Goal: Information Seeking & Learning: Learn about a topic

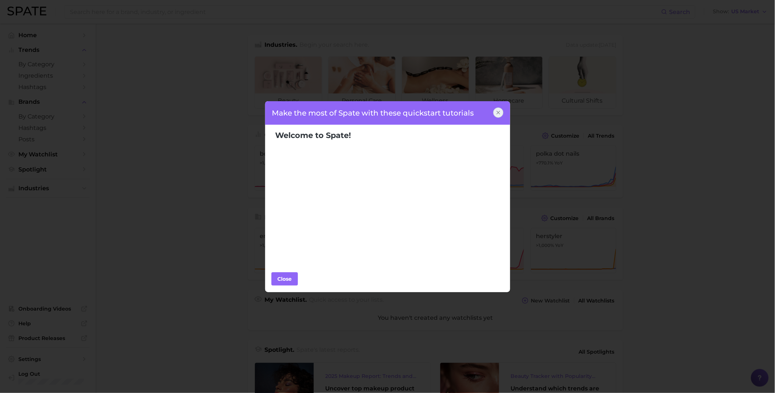
click at [498, 113] on icon at bounding box center [498, 113] width 6 height 6
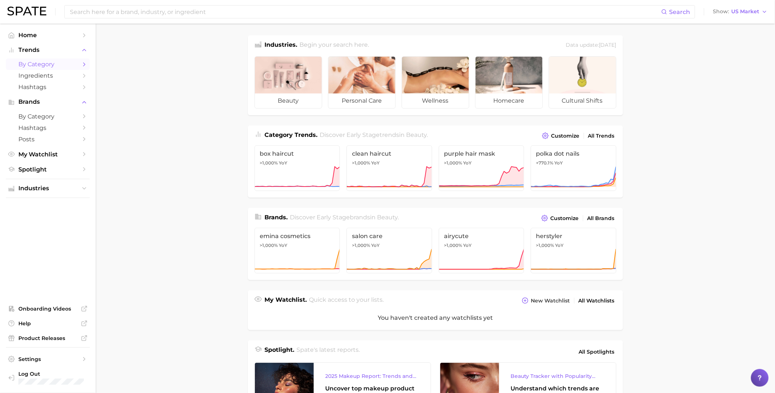
click at [26, 61] on span "by Category" at bounding box center [47, 64] width 59 height 7
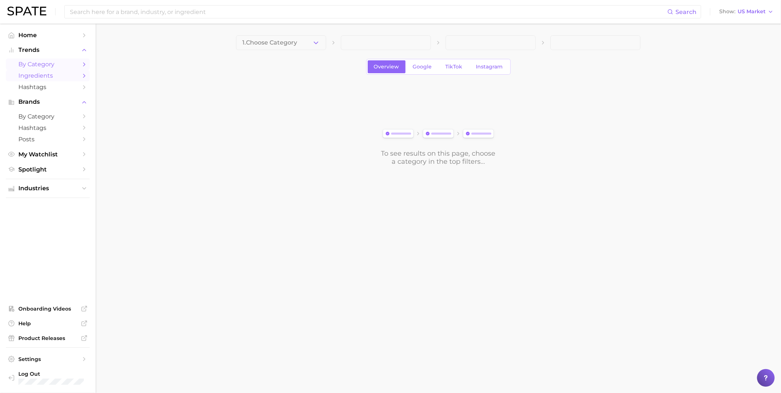
click at [68, 75] on span "Ingredients" at bounding box center [47, 75] width 59 height 7
click at [62, 75] on span "Ingredients" at bounding box center [47, 75] width 59 height 7
click at [42, 119] on span "by Category" at bounding box center [47, 116] width 59 height 7
click at [39, 78] on span "Ingredients" at bounding box center [47, 75] width 59 height 7
click at [318, 46] on icon "button" at bounding box center [316, 43] width 8 height 8
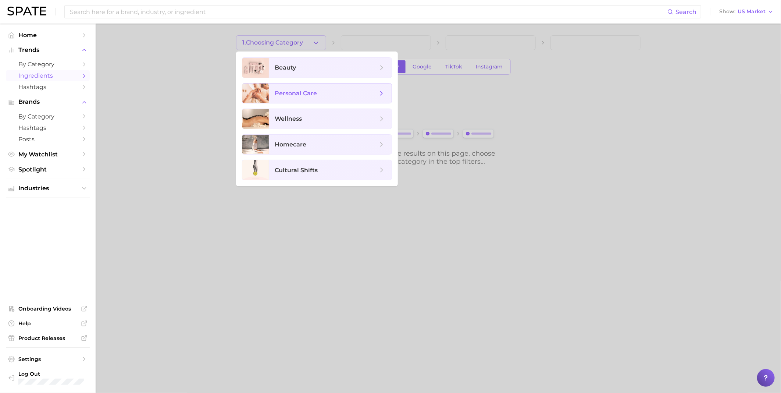
click at [304, 94] on span "personal care" at bounding box center [296, 93] width 42 height 7
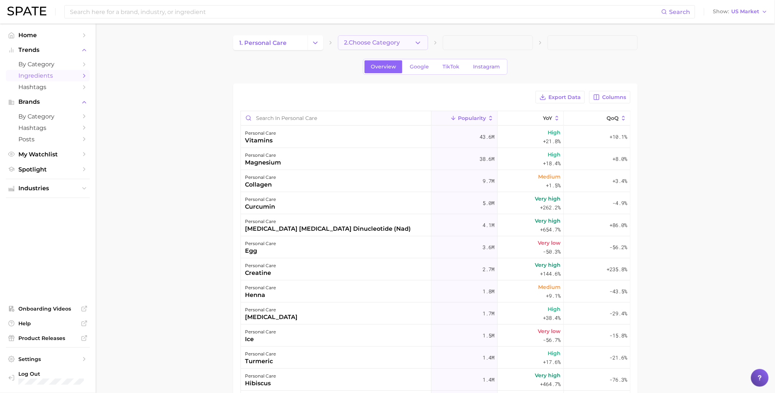
click at [360, 45] on span "2. Choose Category" at bounding box center [372, 42] width 56 height 7
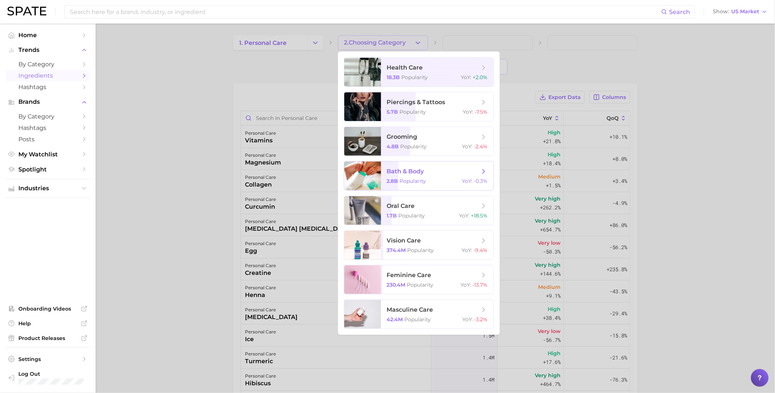
click at [441, 178] on div "2.8b Popularity YoY : -0.3%" at bounding box center [437, 181] width 101 height 7
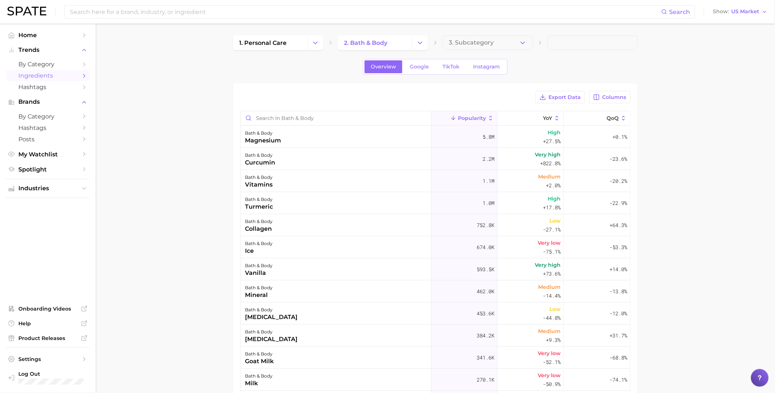
click at [512, 42] on button "3. Subcategory" at bounding box center [488, 42] width 90 height 15
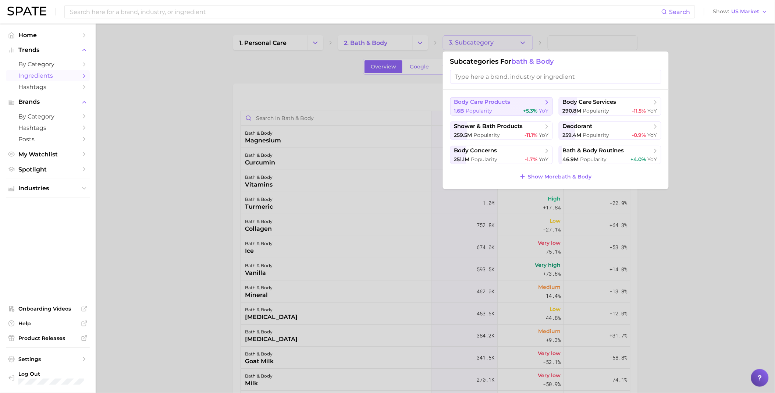
click at [501, 101] on span "body care products" at bounding box center [482, 102] width 56 height 7
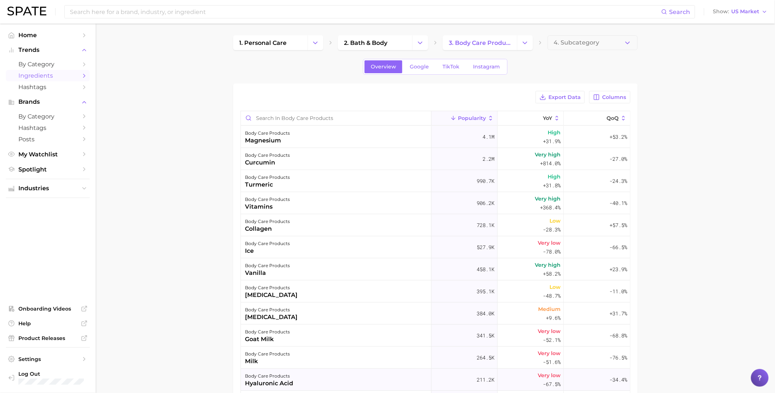
click at [362, 381] on div "body care products [MEDICAL_DATA]" at bounding box center [336, 379] width 190 height 22
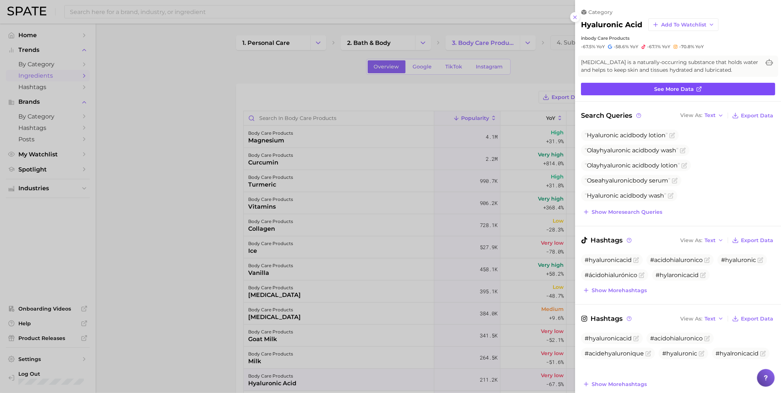
click at [666, 89] on span "See more data" at bounding box center [674, 89] width 40 height 6
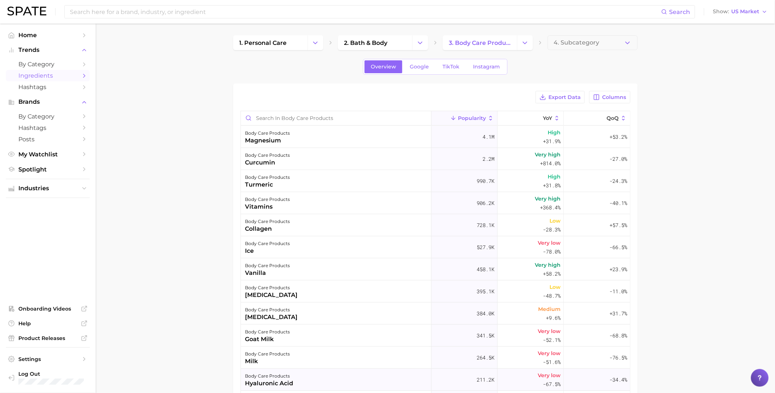
click at [358, 376] on div "body care products [MEDICAL_DATA]" at bounding box center [336, 379] width 190 height 22
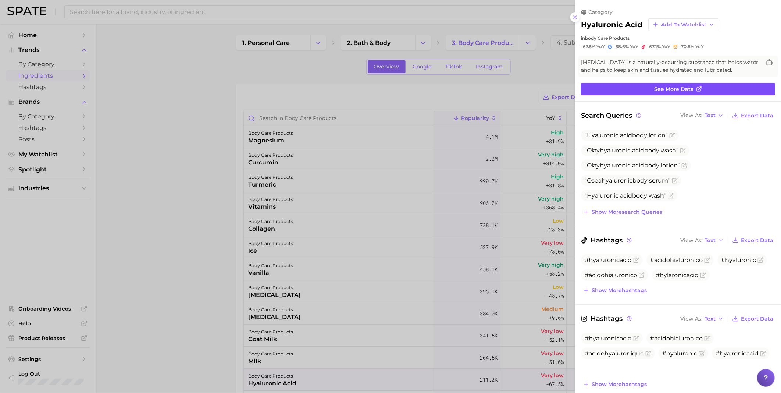
click at [661, 86] on span "See more data" at bounding box center [674, 89] width 40 height 6
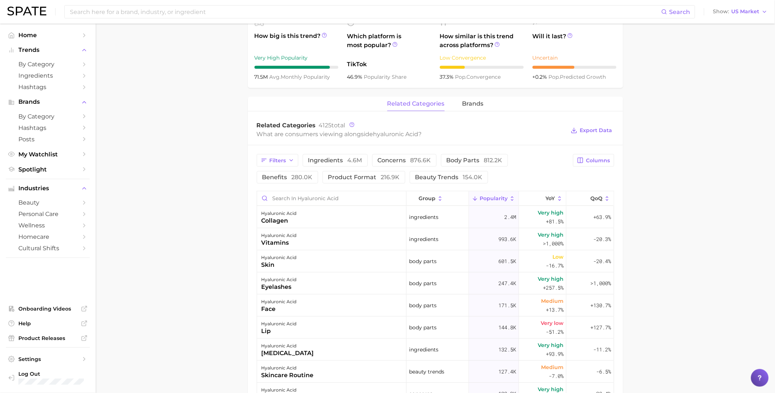
scroll to position [286, 0]
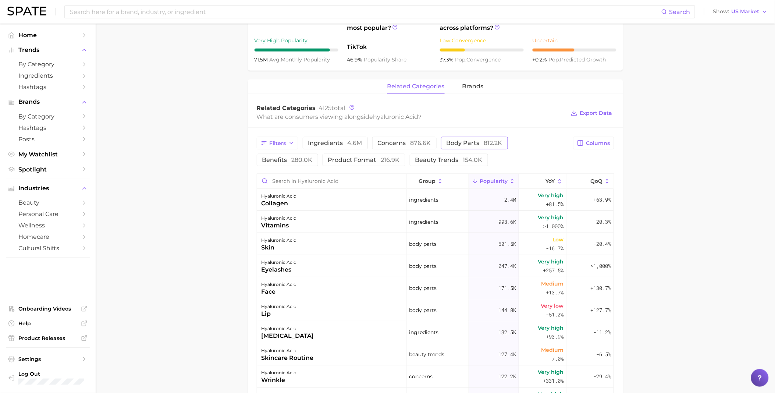
click at [465, 140] on span "body parts 812.2k" at bounding box center [474, 143] width 56 height 6
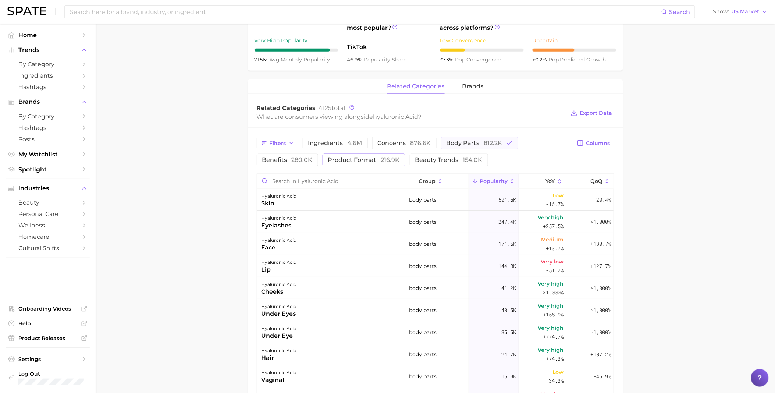
click at [382, 162] on span "216.9k" at bounding box center [390, 159] width 19 height 7
click at [474, 145] on span "body parts 812.2k" at bounding box center [474, 143] width 56 height 6
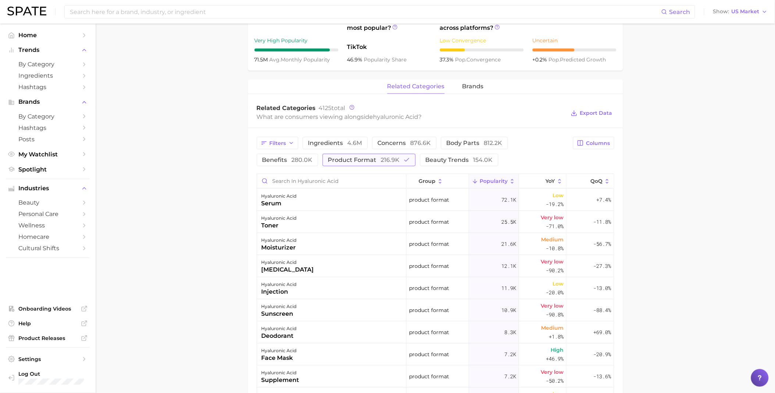
click at [371, 164] on button "product format 216.9k" at bounding box center [368, 160] width 93 height 12
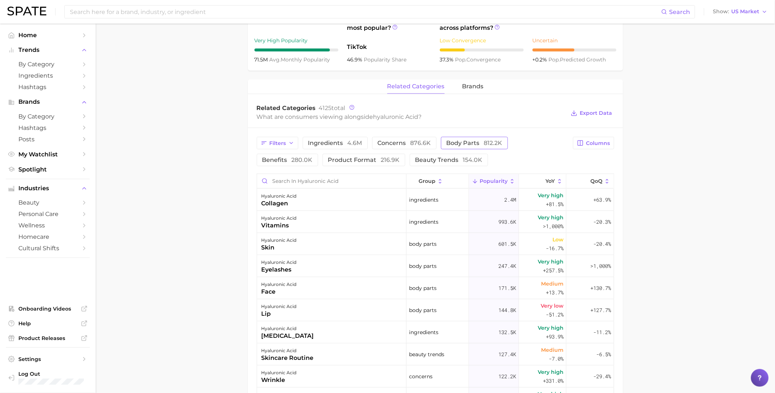
click at [475, 144] on span "body parts 812.2k" at bounding box center [474, 143] width 56 height 6
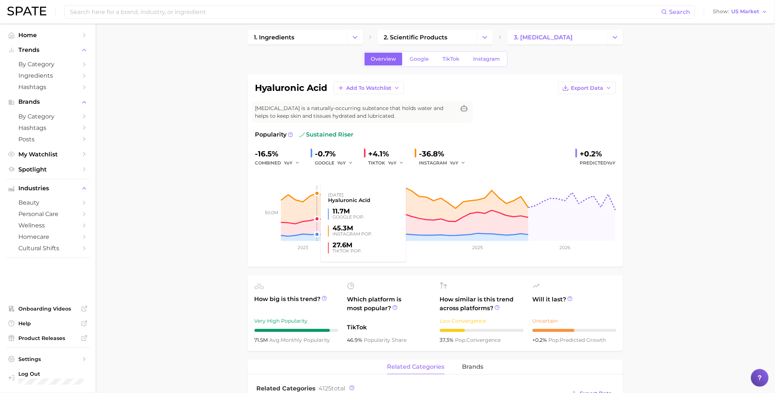
scroll to position [0, 0]
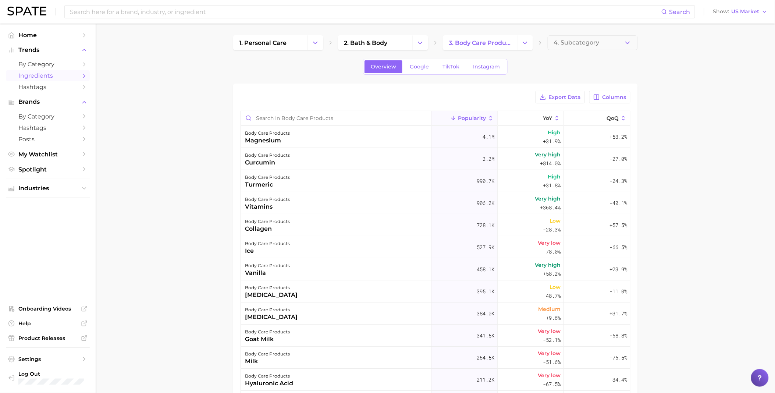
click at [458, 116] on span "Popularity" at bounding box center [472, 118] width 28 height 6
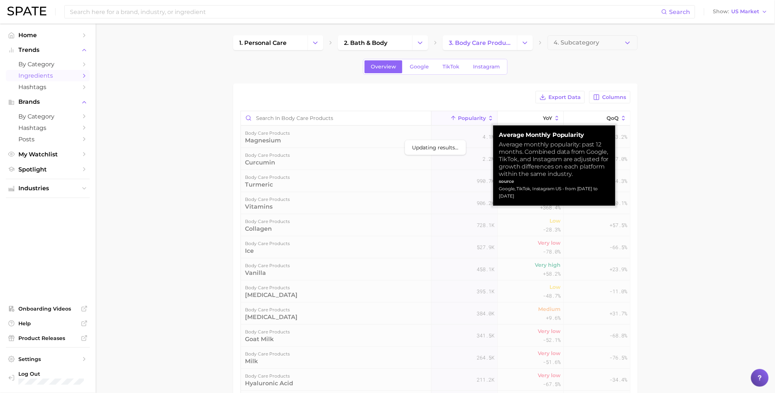
click at [470, 119] on span "Popularity" at bounding box center [472, 118] width 28 height 6
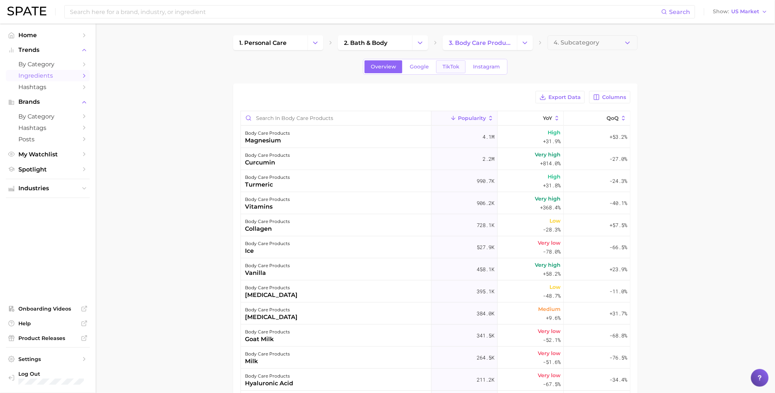
click at [450, 67] on span "TikTok" at bounding box center [450, 67] width 17 height 6
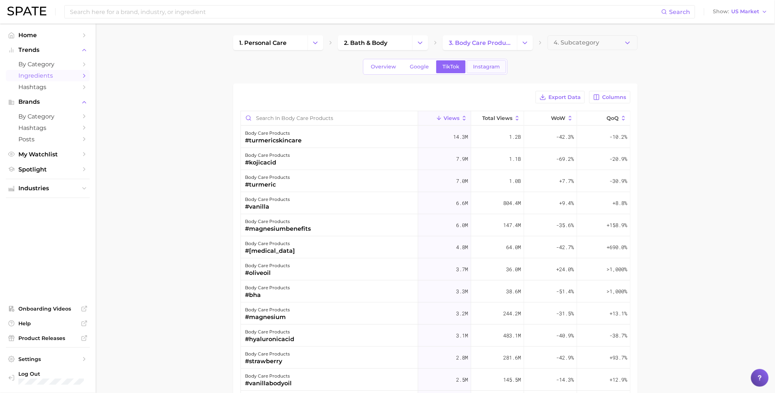
click at [473, 65] on span "Instagram" at bounding box center [486, 67] width 27 height 6
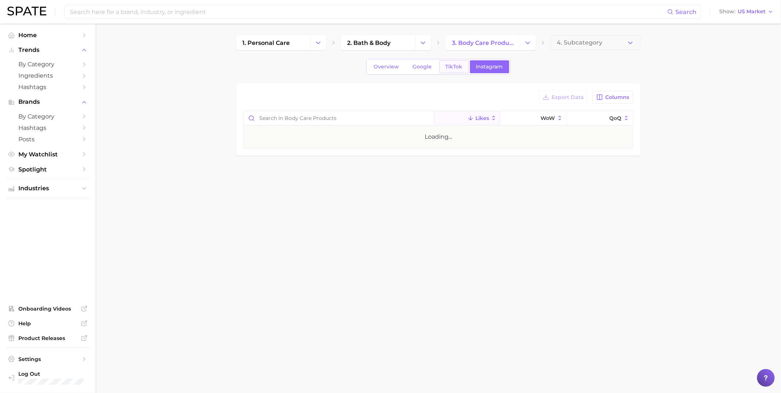
click at [449, 65] on span "TikTok" at bounding box center [454, 67] width 17 height 6
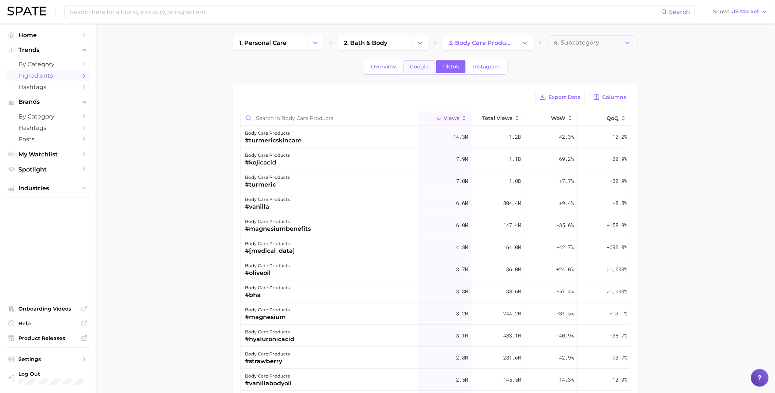
click at [420, 67] on span "Google" at bounding box center [419, 67] width 19 height 6
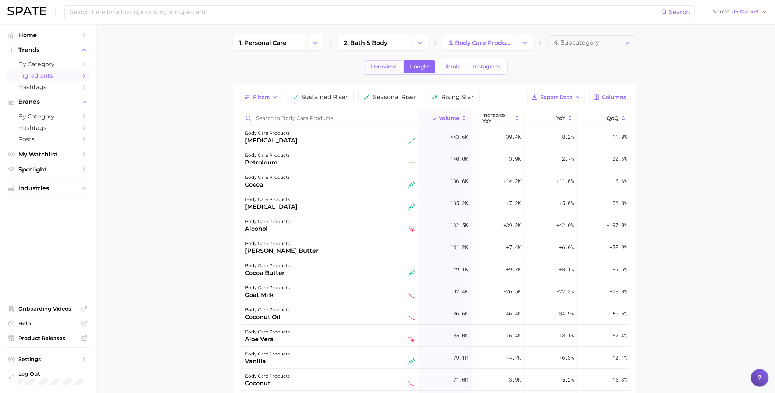
click at [392, 65] on span "Overview" at bounding box center [383, 67] width 25 height 6
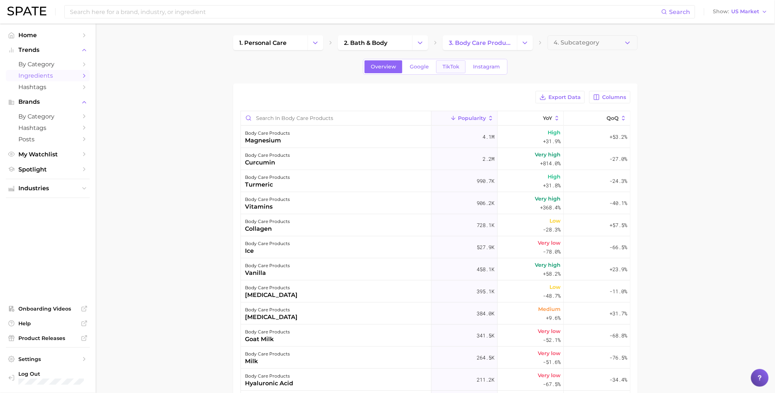
click at [451, 64] on span "TikTok" at bounding box center [450, 67] width 17 height 6
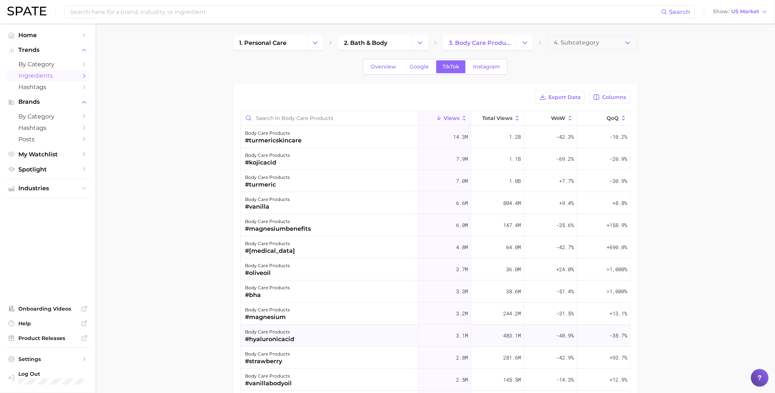
click at [293, 342] on div "#hyaluronicacid" at bounding box center [269, 339] width 49 height 9
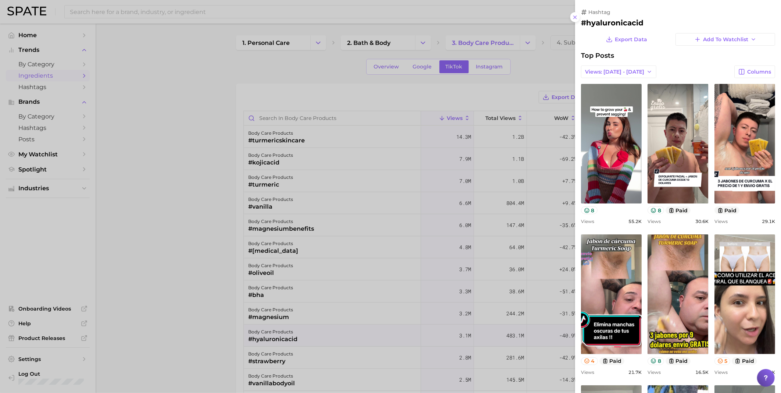
click at [295, 82] on div at bounding box center [390, 196] width 781 height 393
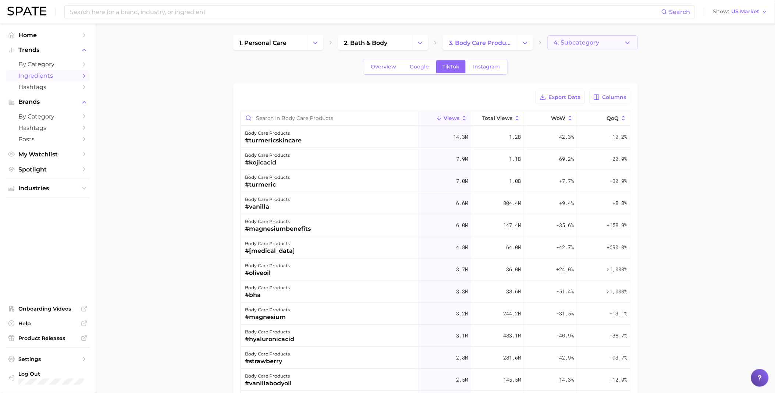
click at [591, 45] on span "4. Subcategory" at bounding box center [577, 42] width 46 height 7
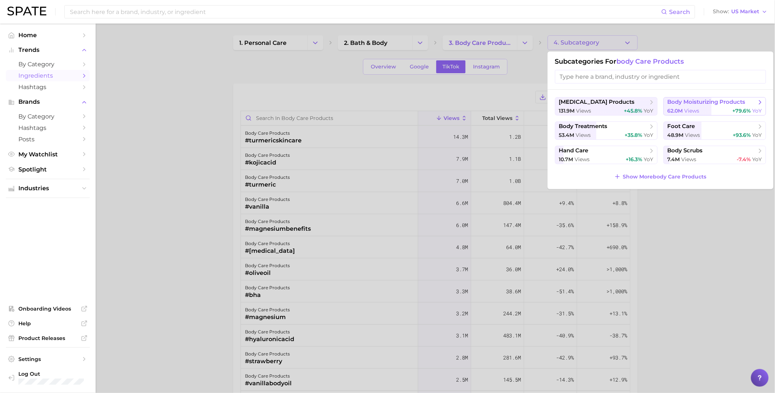
click at [720, 105] on span "body moisturizing products" at bounding box center [706, 102] width 78 height 7
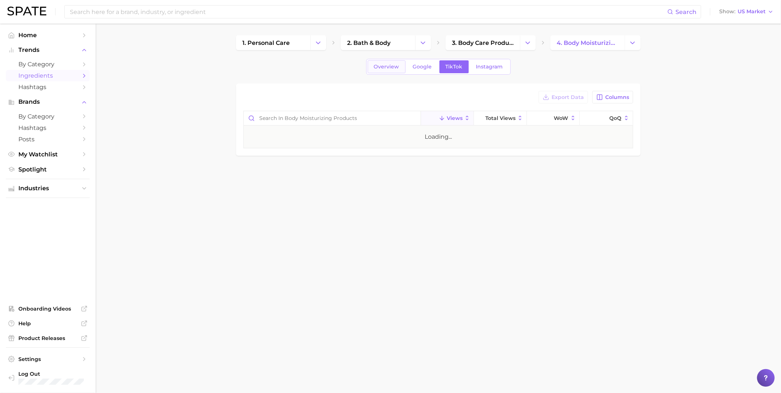
click at [379, 66] on span "Overview" at bounding box center [386, 67] width 25 height 6
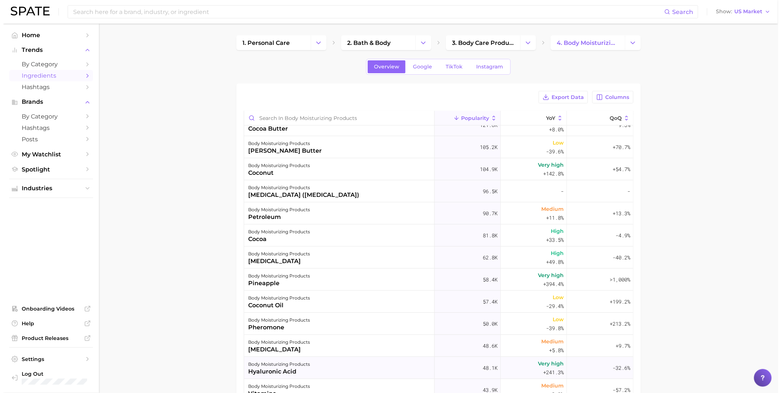
scroll to position [163, 0]
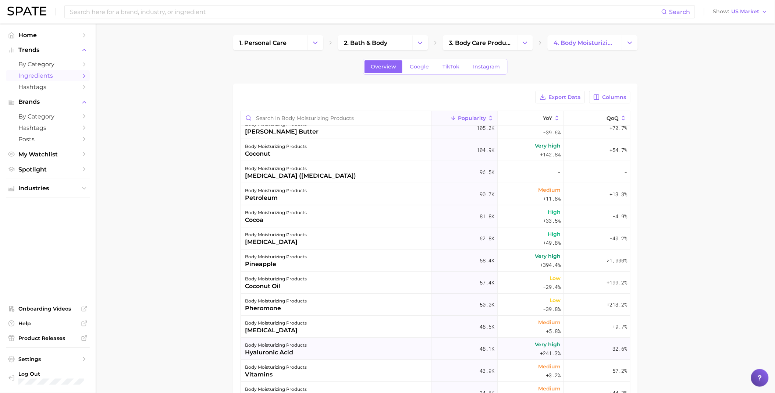
click at [303, 348] on div "body moisturizing products" at bounding box center [276, 344] width 62 height 9
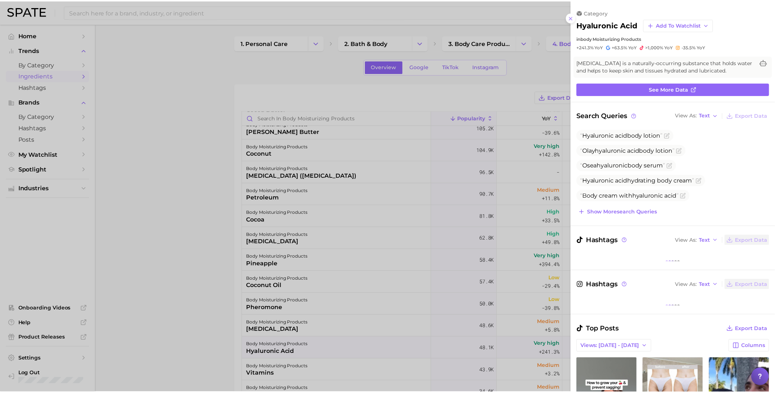
scroll to position [0, 0]
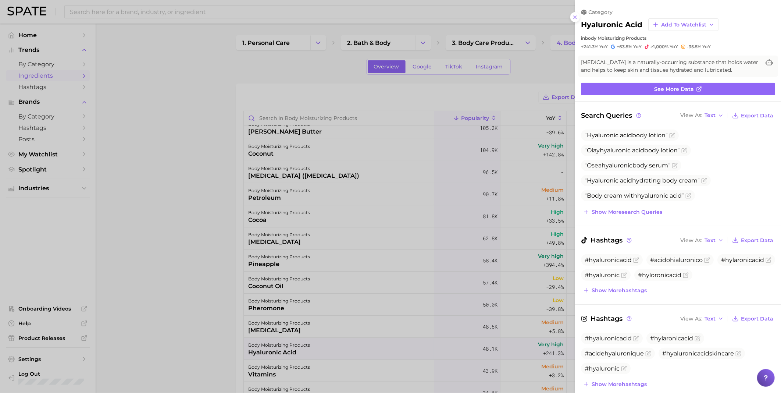
click at [574, 16] on icon at bounding box center [575, 17] width 6 height 6
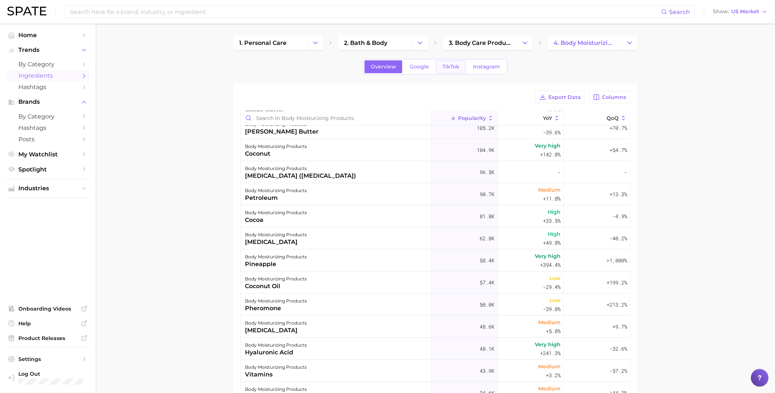
click at [447, 64] on span "TikTok" at bounding box center [450, 67] width 17 height 6
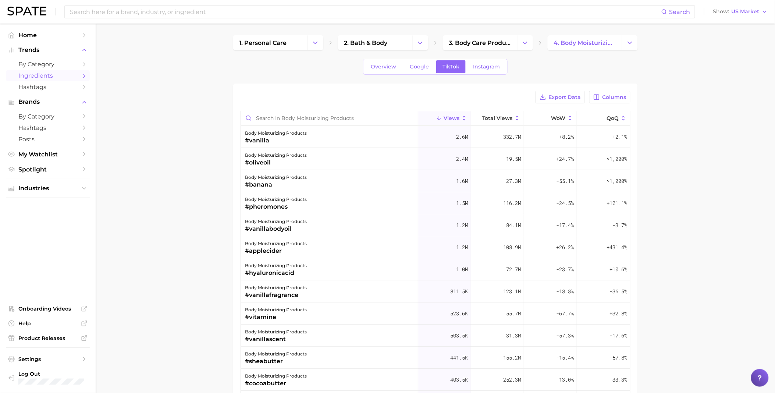
click at [174, 168] on main "1. personal care 2. bath & body 3. body care products 4. body moisturizing prod…" at bounding box center [435, 286] width 679 height 524
click at [375, 66] on span "Overview" at bounding box center [383, 67] width 25 height 6
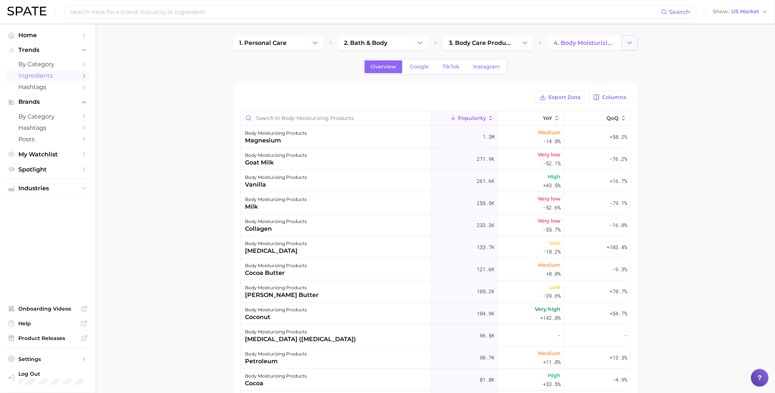
click at [631, 37] on button "Change Category" at bounding box center [630, 42] width 16 height 15
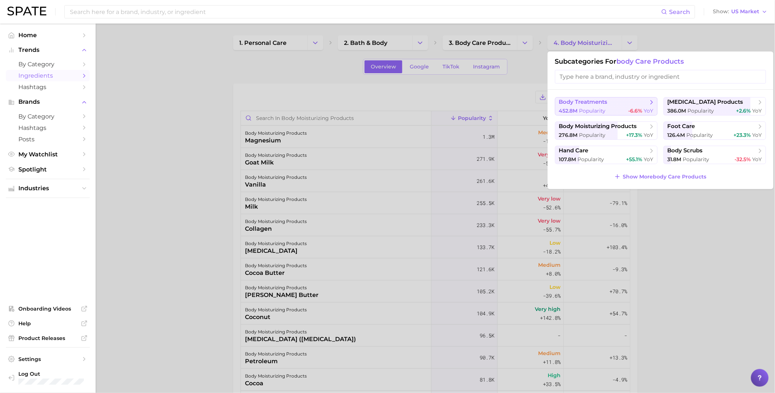
click at [587, 111] on span "Popularity" at bounding box center [592, 110] width 26 height 7
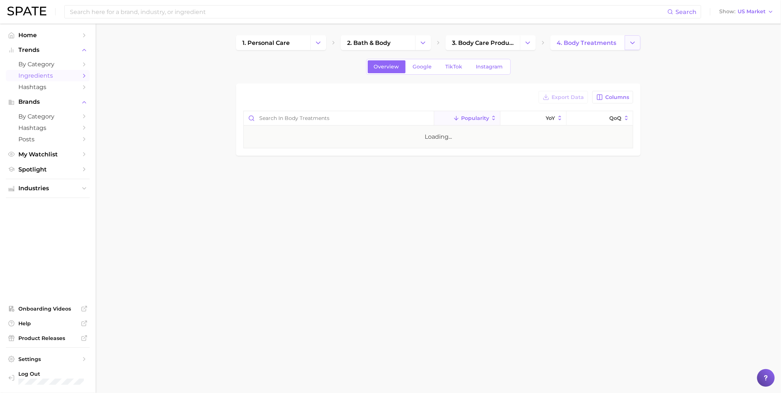
click at [639, 43] on button "Change Category" at bounding box center [633, 42] width 16 height 15
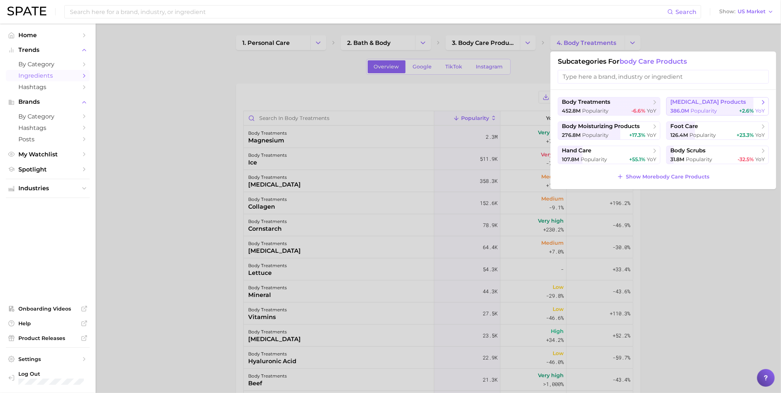
click at [691, 111] on span "Popularity" at bounding box center [703, 110] width 26 height 7
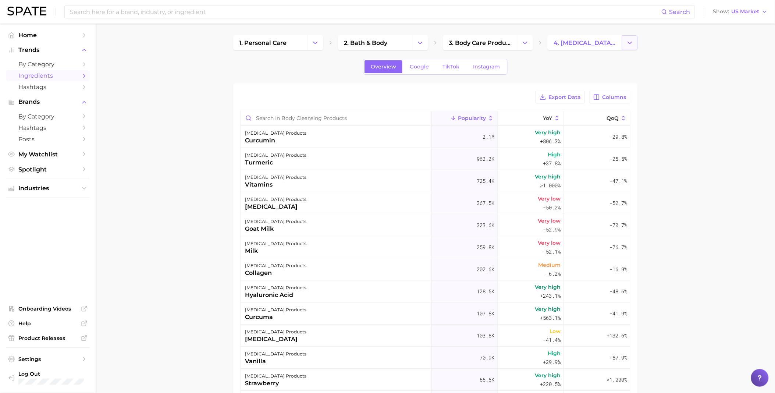
click at [632, 39] on icon "Change Category" at bounding box center [630, 43] width 8 height 8
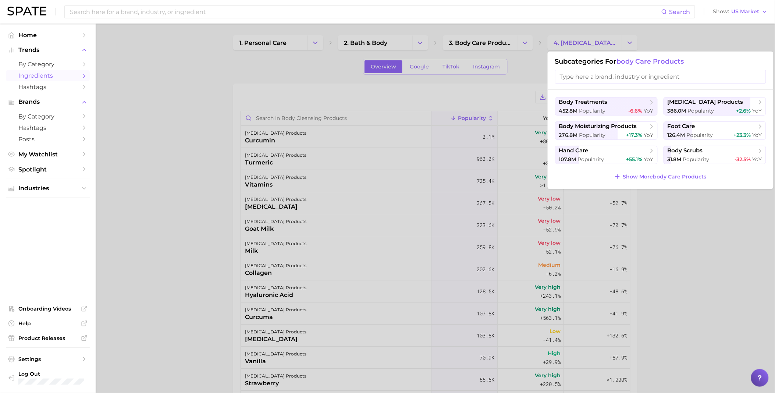
click at [488, 32] on div at bounding box center [387, 196] width 775 height 393
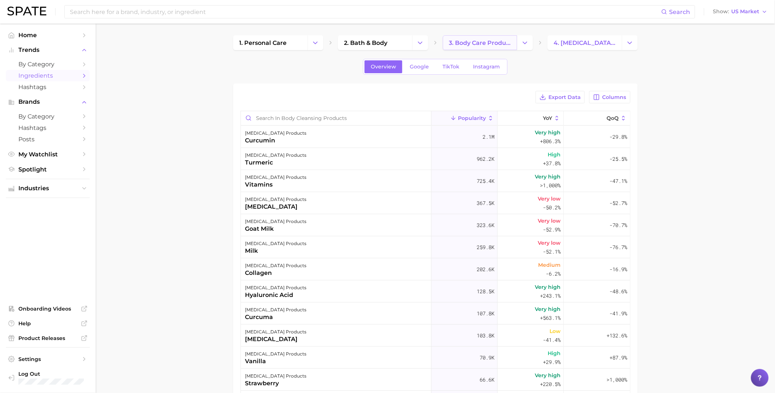
click at [487, 37] on link "3. body care products" at bounding box center [480, 42] width 74 height 15
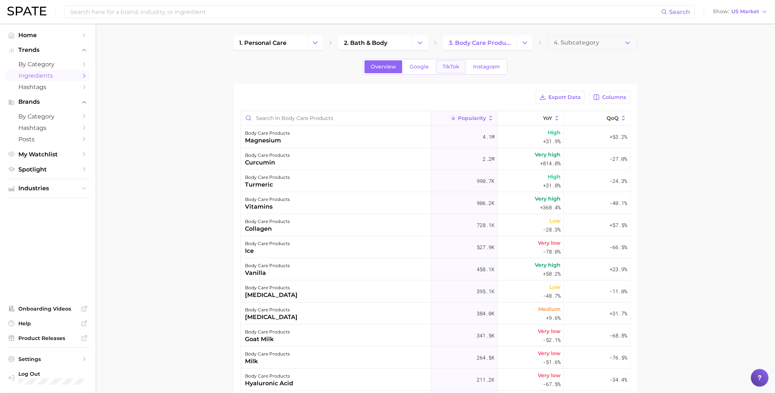
click at [447, 65] on span "TikTok" at bounding box center [450, 67] width 17 height 6
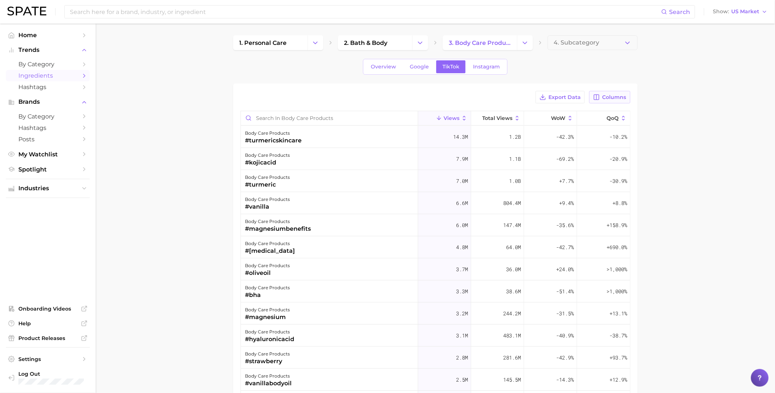
click at [601, 99] on button "Columns" at bounding box center [609, 97] width 41 height 12
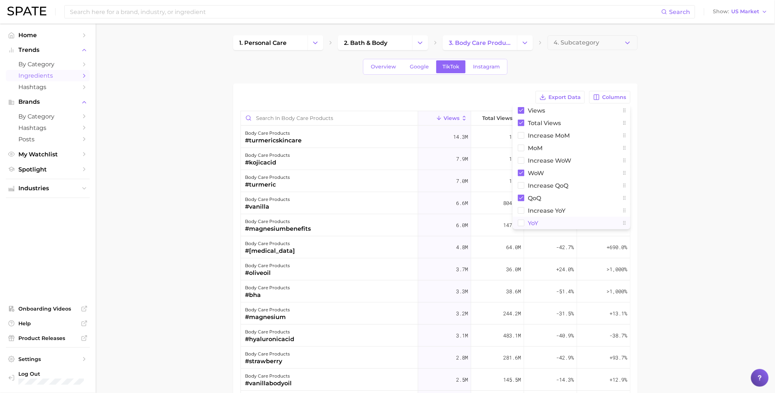
click at [519, 224] on rect at bounding box center [521, 223] width 6 height 6
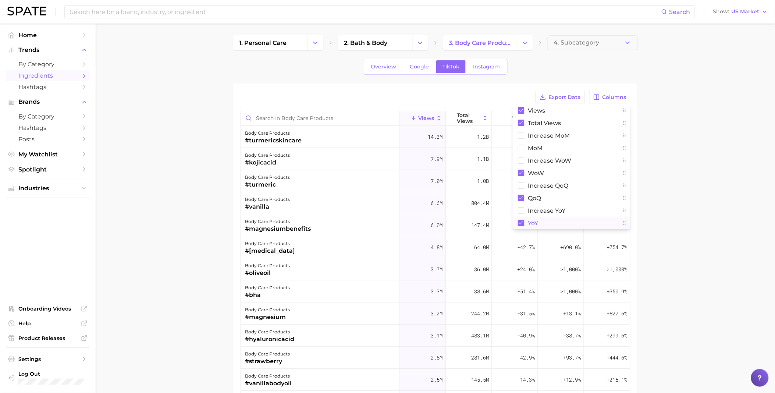
click at [704, 218] on main "1. personal care 2. bath & body 3. body care products 4. Subcategory Overview G…" at bounding box center [435, 286] width 679 height 524
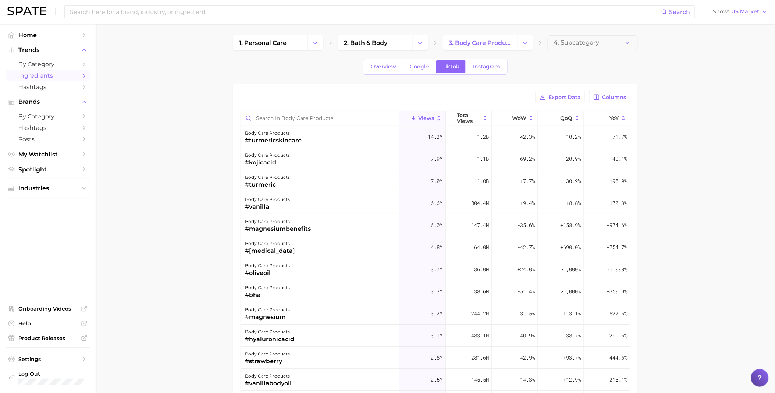
click at [185, 324] on main "1. personal care 2. bath & body 3. body care products 4. Subcategory Overview G…" at bounding box center [435, 286] width 679 height 524
